Goal: Information Seeking & Learning: Find specific fact

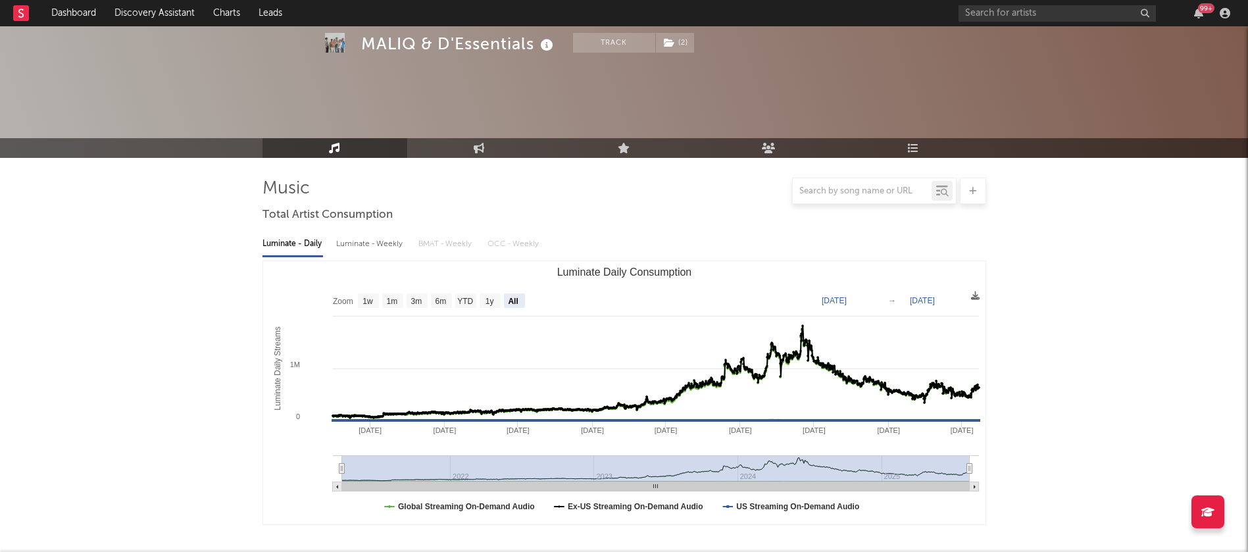
select select "All"
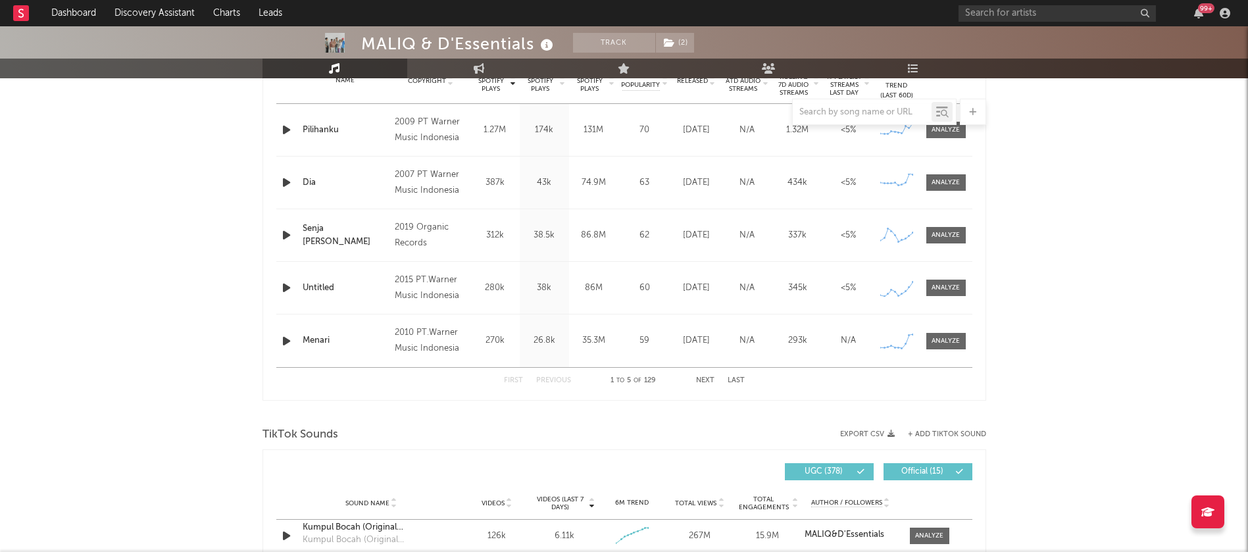
scroll to position [493, 0]
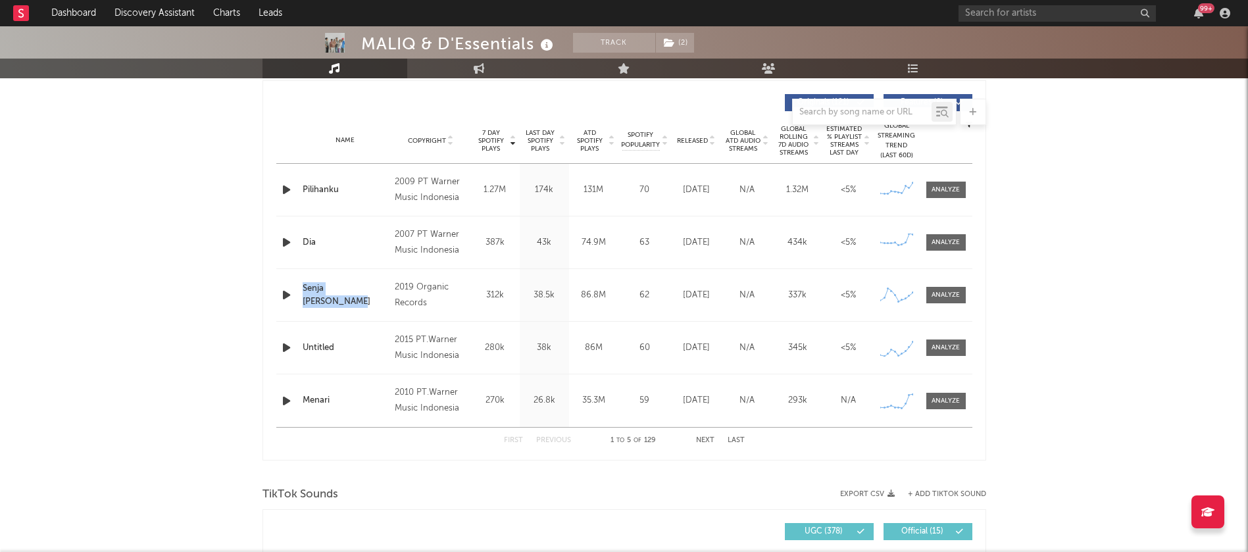
drag, startPoint x: 301, startPoint y: 293, endPoint x: 382, endPoint y: 300, distance: 80.5
click at [382, 300] on div "Name [PERSON_NAME]" at bounding box center [345, 295] width 93 height 26
copy div "Senja [PERSON_NAME]"
click at [711, 441] on button "Next" at bounding box center [705, 440] width 18 height 7
drag, startPoint x: 299, startPoint y: 187, endPoint x: 333, endPoint y: 191, distance: 34.4
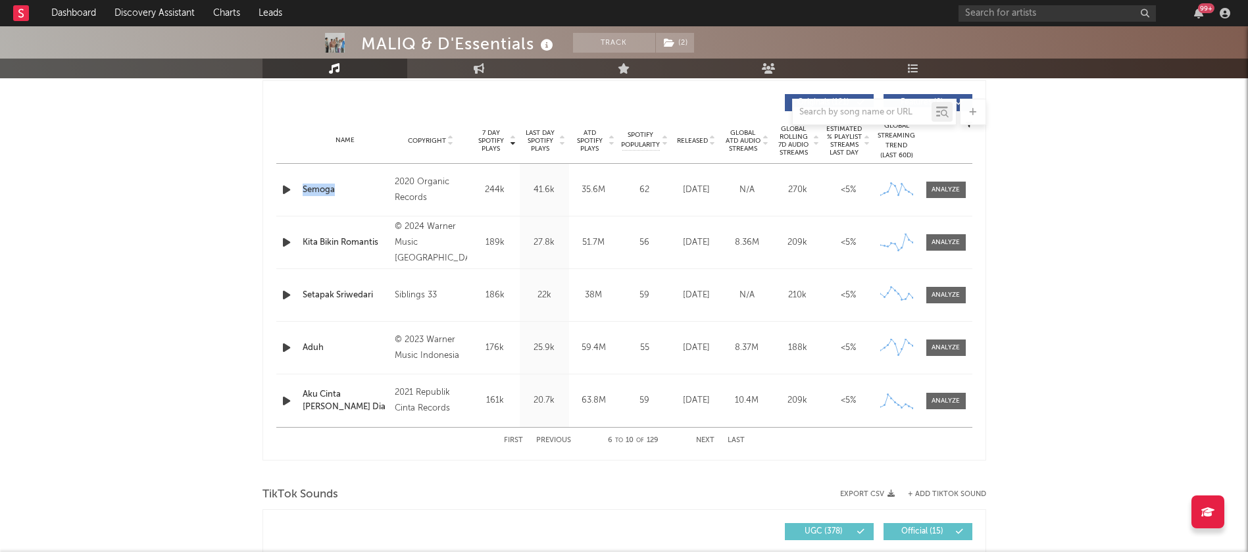
click at [333, 191] on div "Name Semoga" at bounding box center [345, 190] width 93 height 13
copy div "Semoga"
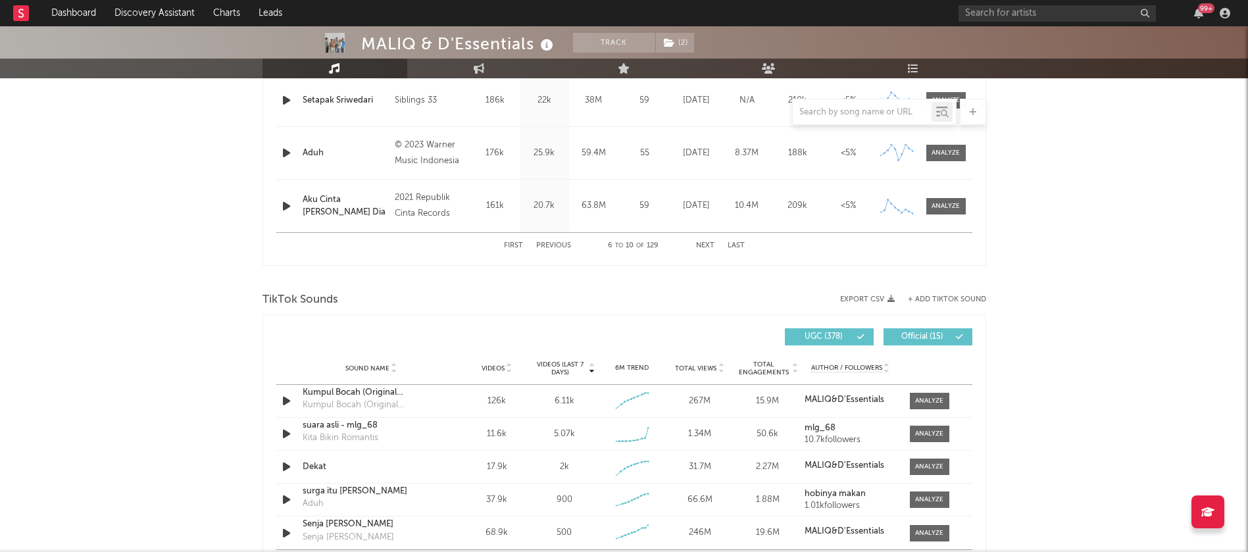
scroll to position [691, 0]
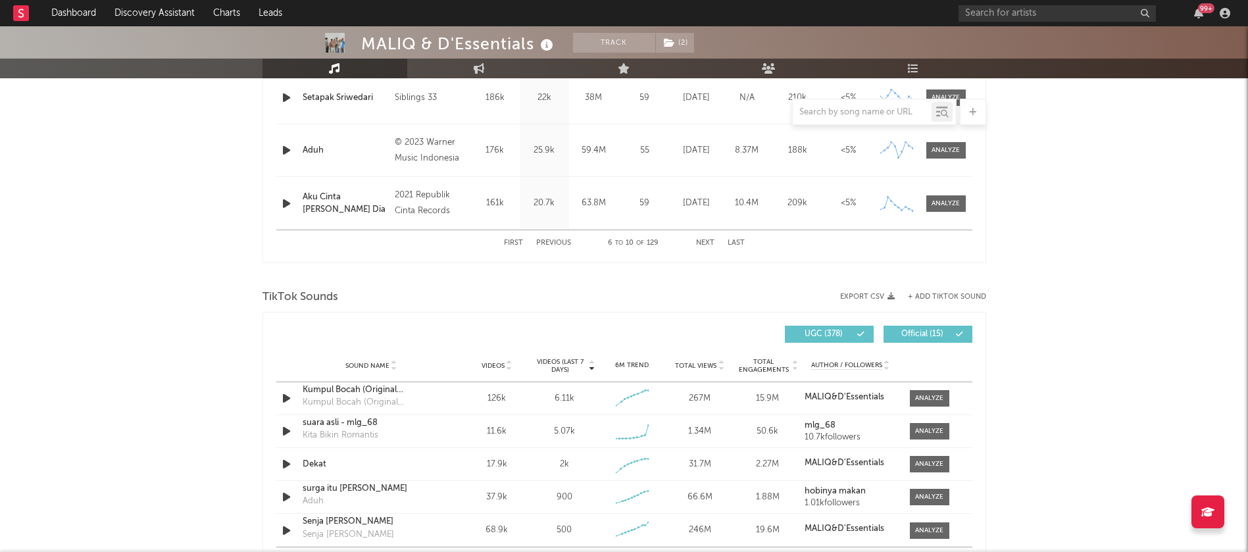
click at [706, 244] on button "Next" at bounding box center [705, 243] width 18 height 7
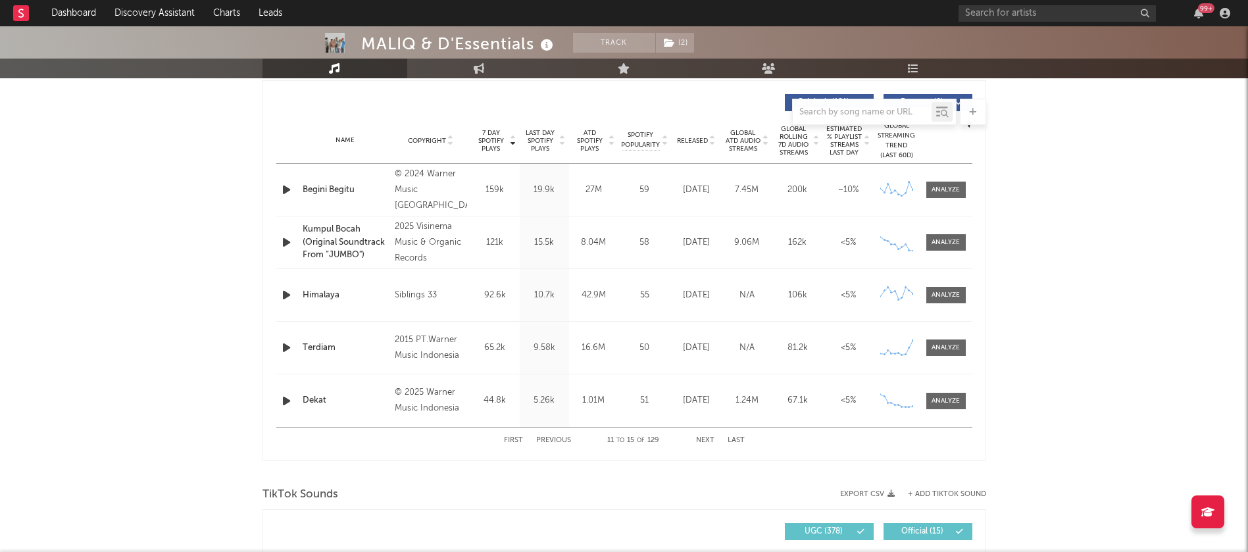
scroll to position [592, 0]
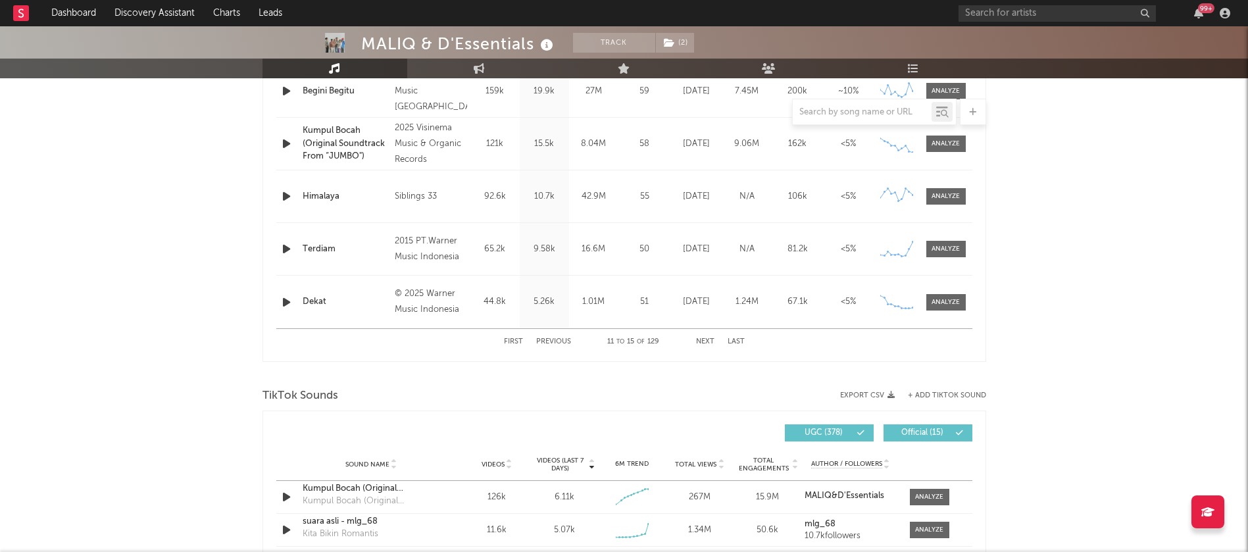
click at [706, 346] on div "First Previous 11 to 15 of 129 Next Last" at bounding box center [624, 342] width 241 height 26
click at [703, 343] on button "Next" at bounding box center [705, 341] width 18 height 7
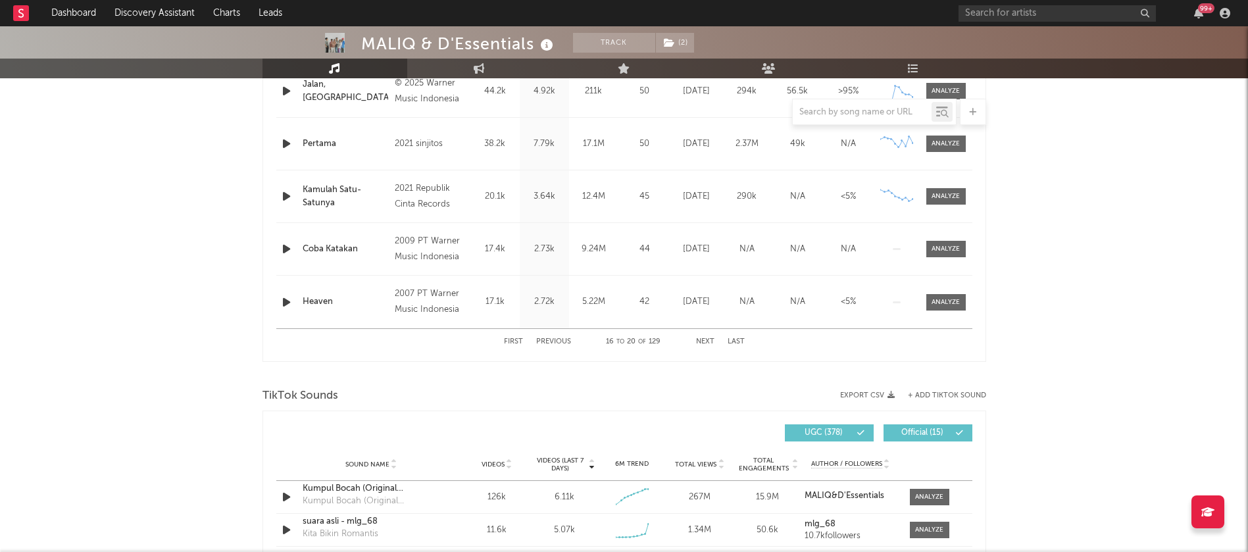
click at [707, 341] on button "Next" at bounding box center [705, 341] width 18 height 7
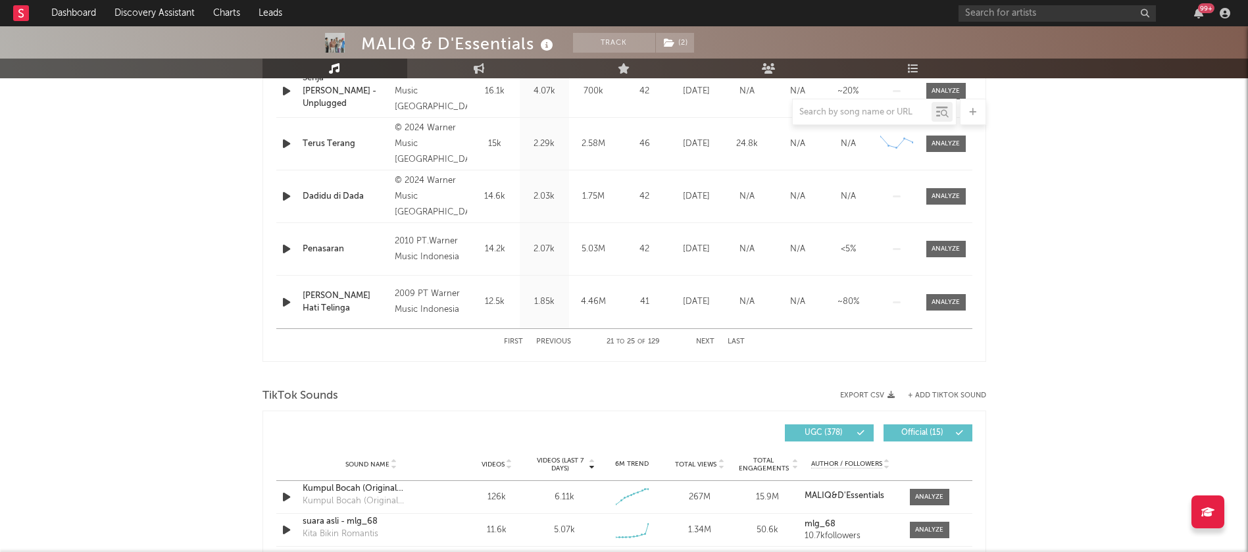
click at [513, 341] on button "First" at bounding box center [513, 341] width 19 height 7
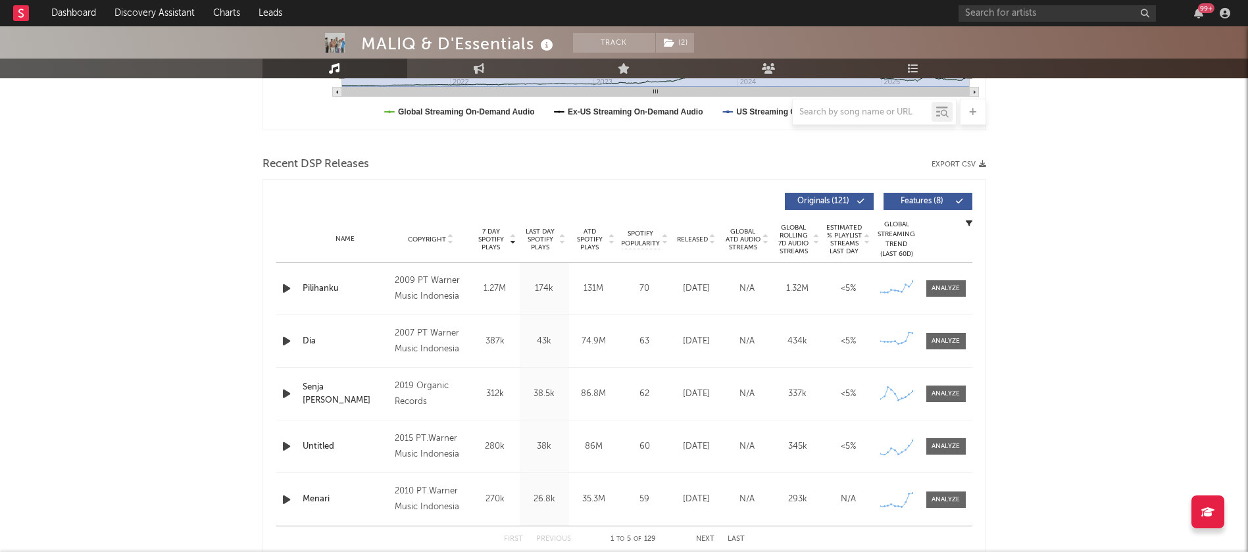
scroll to position [493, 0]
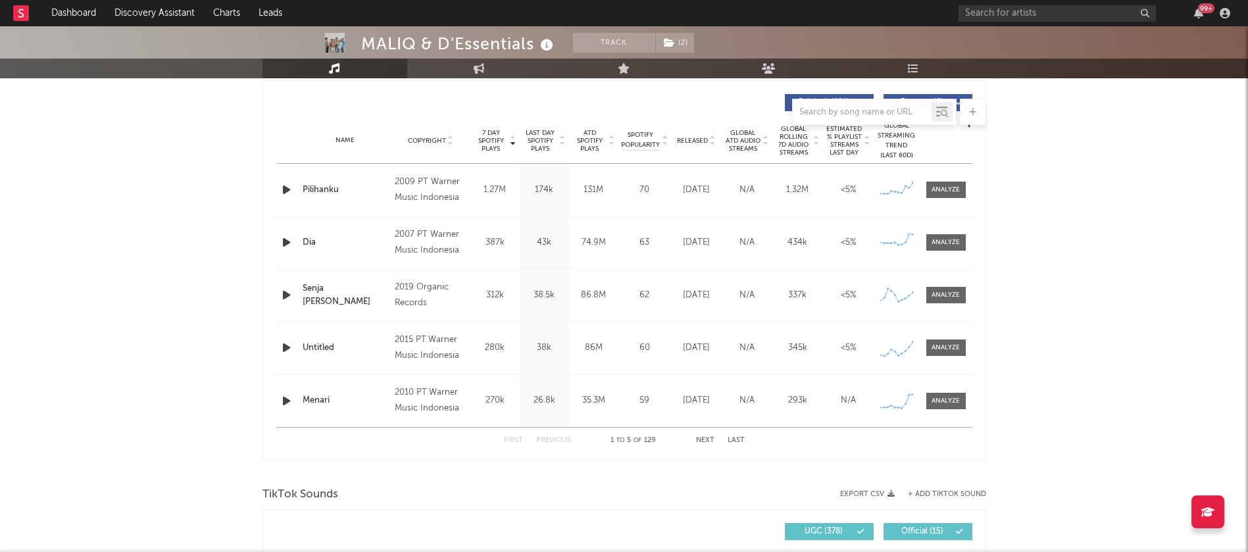
click at [704, 439] on button "Next" at bounding box center [705, 440] width 18 height 7
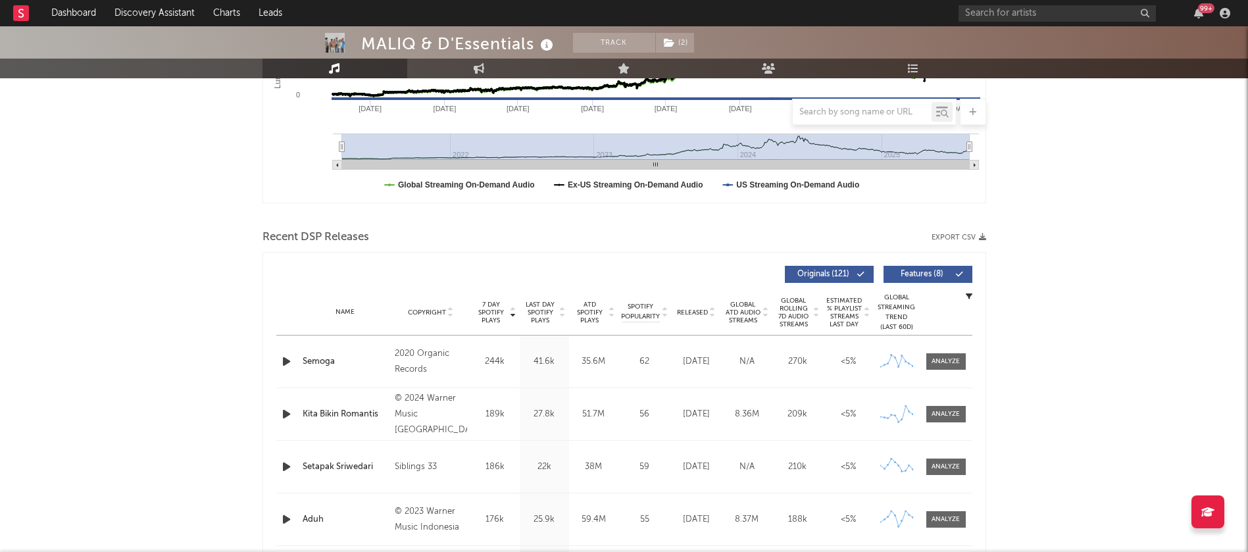
scroll to position [296, 0]
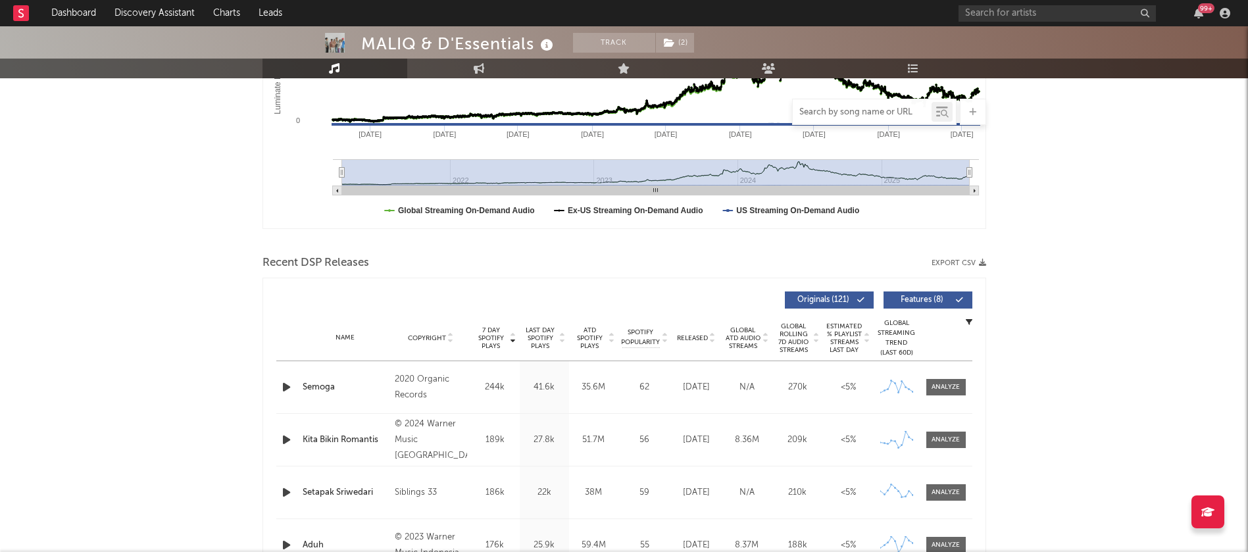
click at [848, 114] on input "text" at bounding box center [862, 112] width 139 height 11
click at [828, 114] on input "text" at bounding box center [862, 112] width 139 height 11
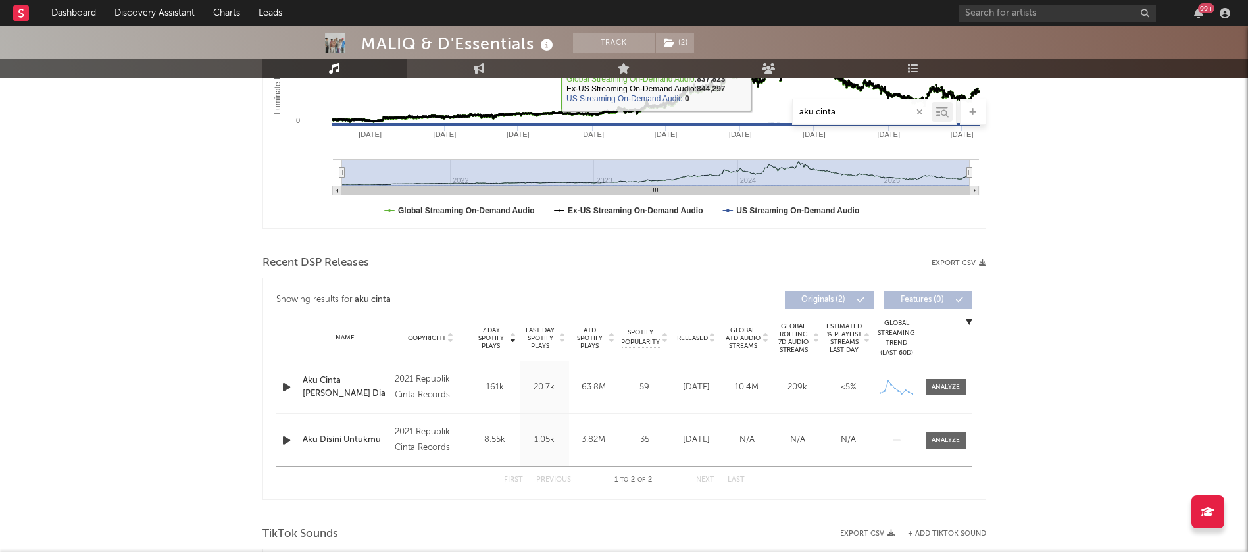
type input "aku cinta"
click at [836, 106] on div "aku cinta" at bounding box center [862, 112] width 139 height 16
drag, startPoint x: 840, startPoint y: 114, endPoint x: 784, endPoint y: 116, distance: 55.3
click at [784, 116] on div "aku cinta" at bounding box center [625, 112] width 724 height 26
click at [842, 111] on input "aku cinta" at bounding box center [862, 112] width 139 height 11
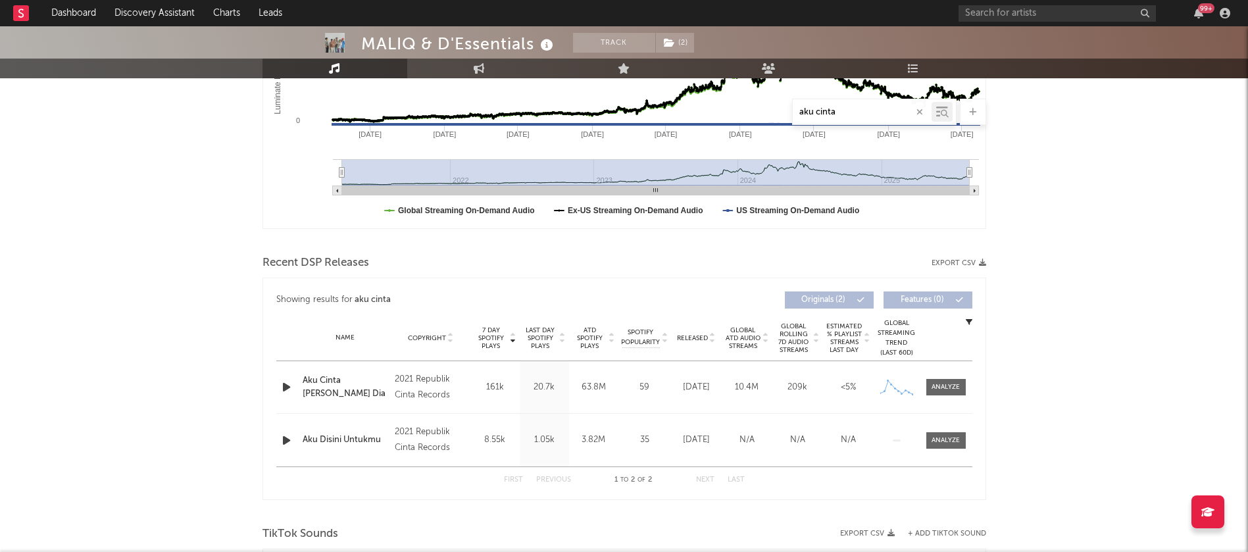
drag, startPoint x: 840, startPoint y: 111, endPoint x: 784, endPoint y: 115, distance: 56.1
click at [784, 115] on div "aku cinta" at bounding box center [625, 112] width 724 height 26
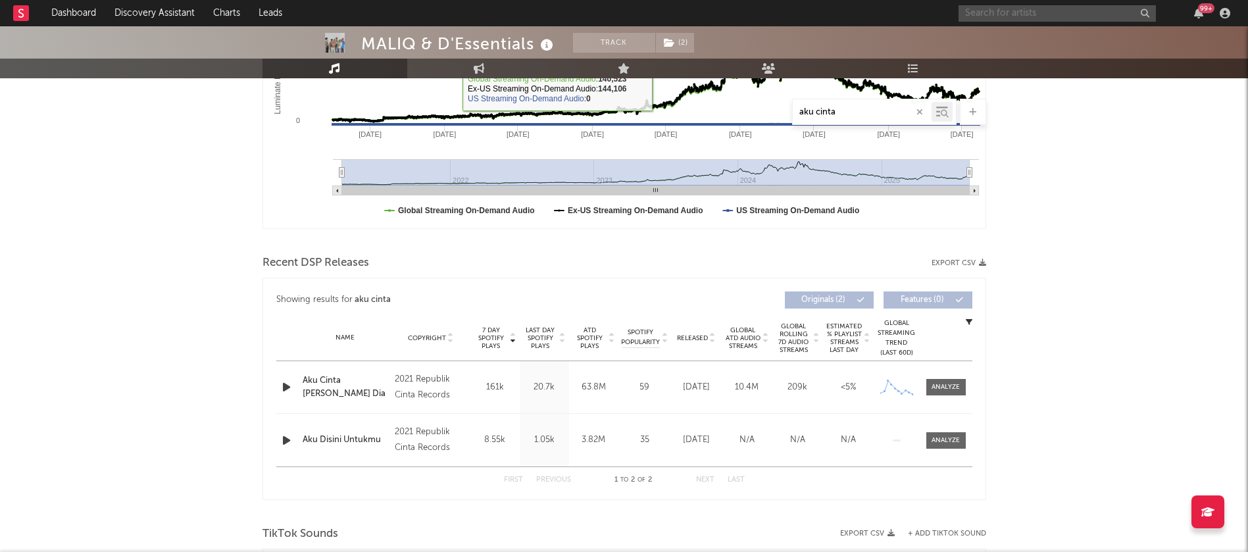
click at [1014, 13] on input "text" at bounding box center [1057, 13] width 197 height 16
click at [1006, 11] on input "text" at bounding box center [1057, 13] width 197 height 16
click at [1005, 18] on input "setapak" at bounding box center [1057, 13] width 197 height 16
click at [997, 12] on input "setapak" at bounding box center [1057, 13] width 197 height 16
click at [1008, 11] on input "setapak" at bounding box center [1057, 13] width 197 height 16
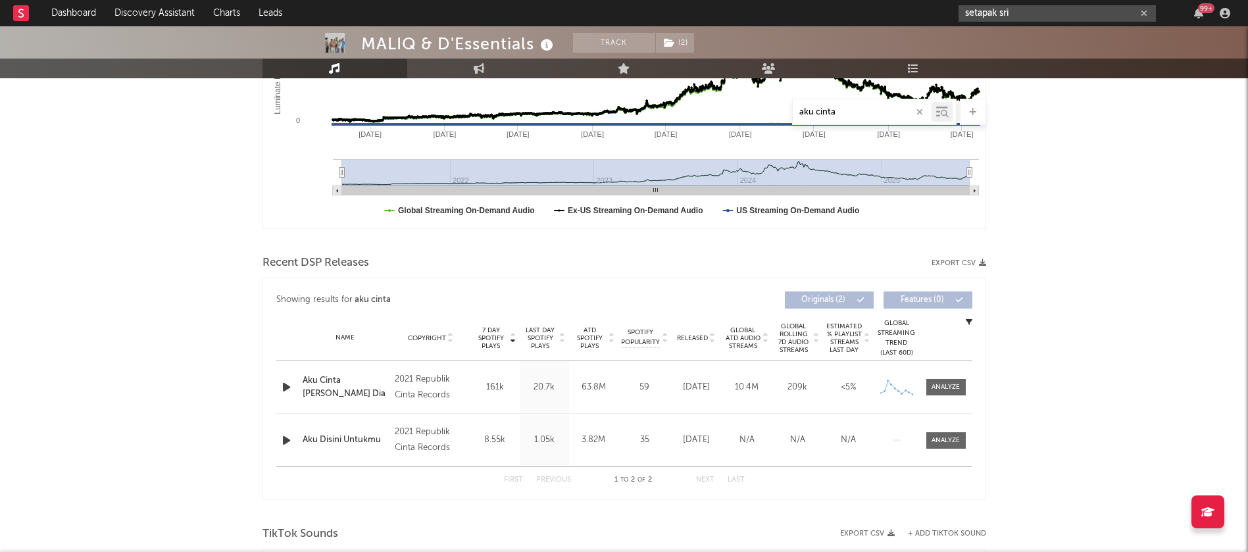
type input "setapak sri"
drag, startPoint x: 833, startPoint y: 110, endPoint x: 773, endPoint y: 114, distance: 60.0
click at [773, 114] on div "aku cinta" at bounding box center [625, 112] width 724 height 26
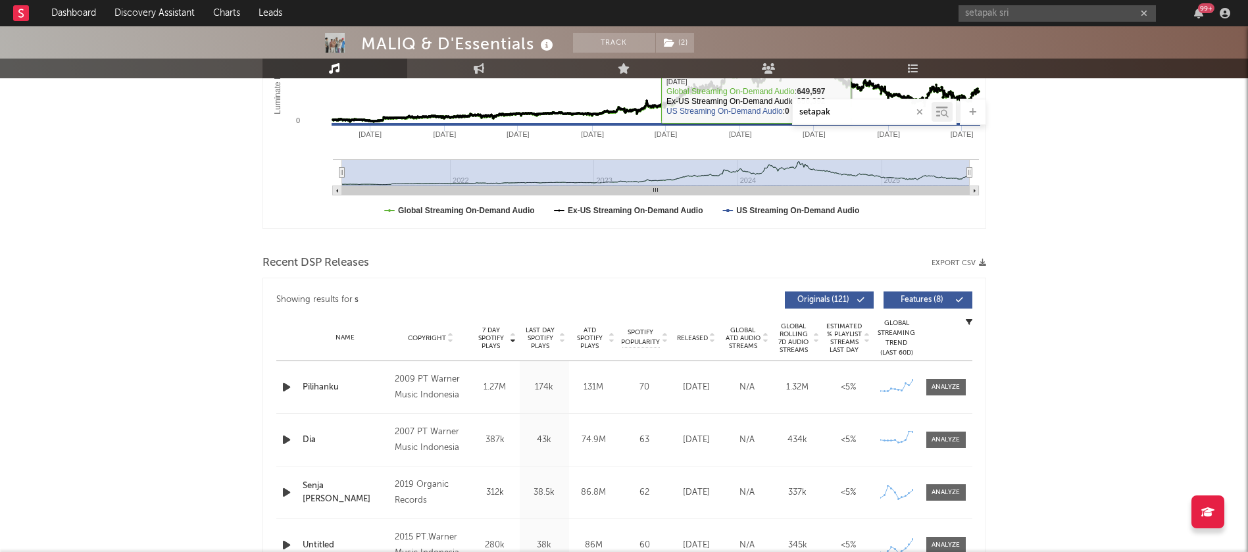
click at [842, 110] on input "setapak" at bounding box center [862, 112] width 139 height 11
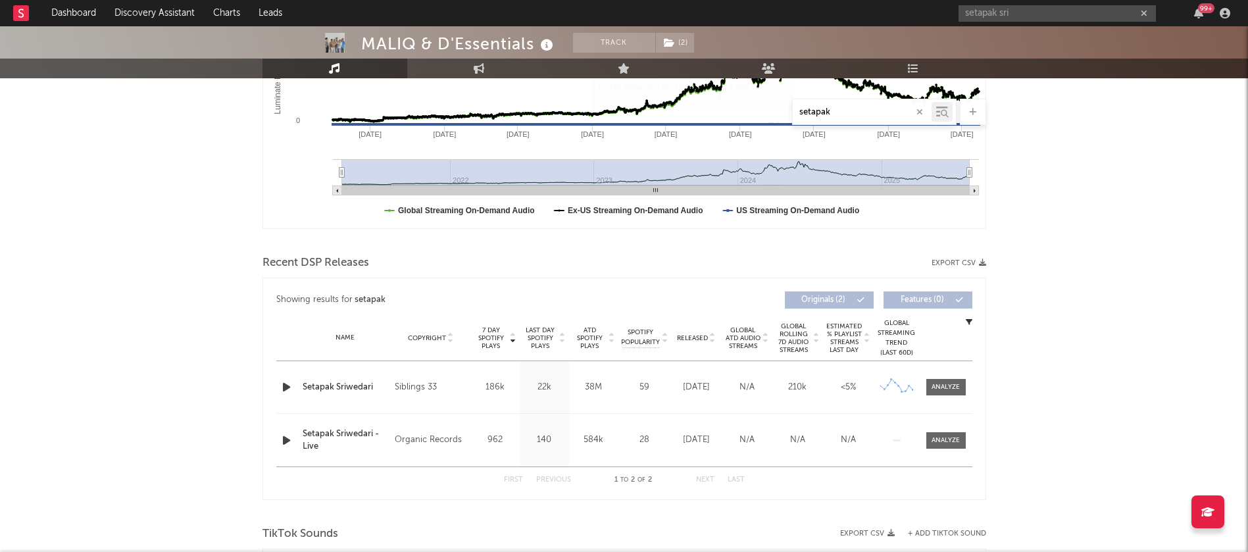
click at [832, 112] on input "setapak" at bounding box center [862, 112] width 139 height 11
type input "setapak"
